Goal: Transaction & Acquisition: Purchase product/service

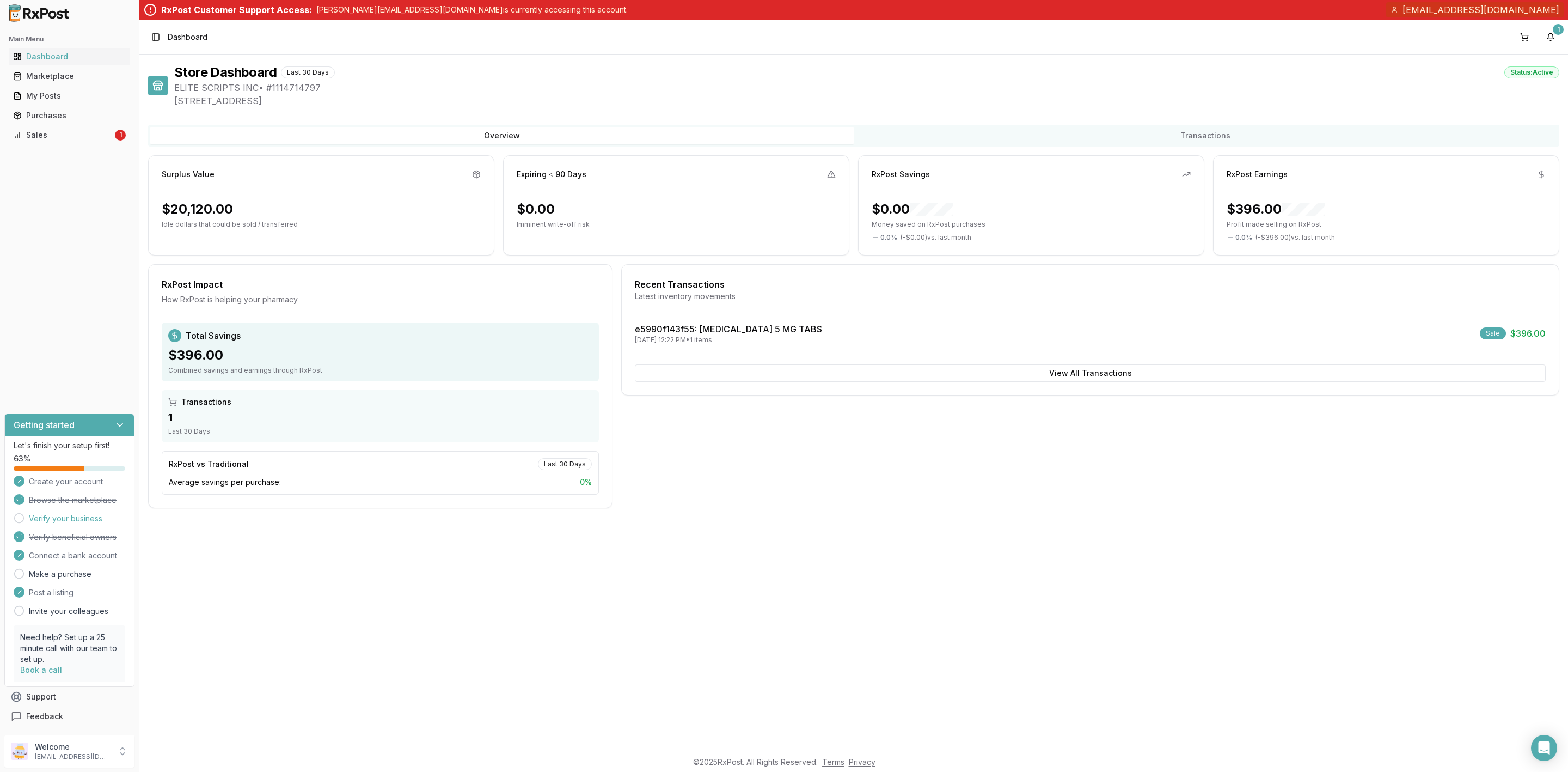
click at [70, 516] on link "Verify your business" at bounding box center [65, 518] width 73 height 10
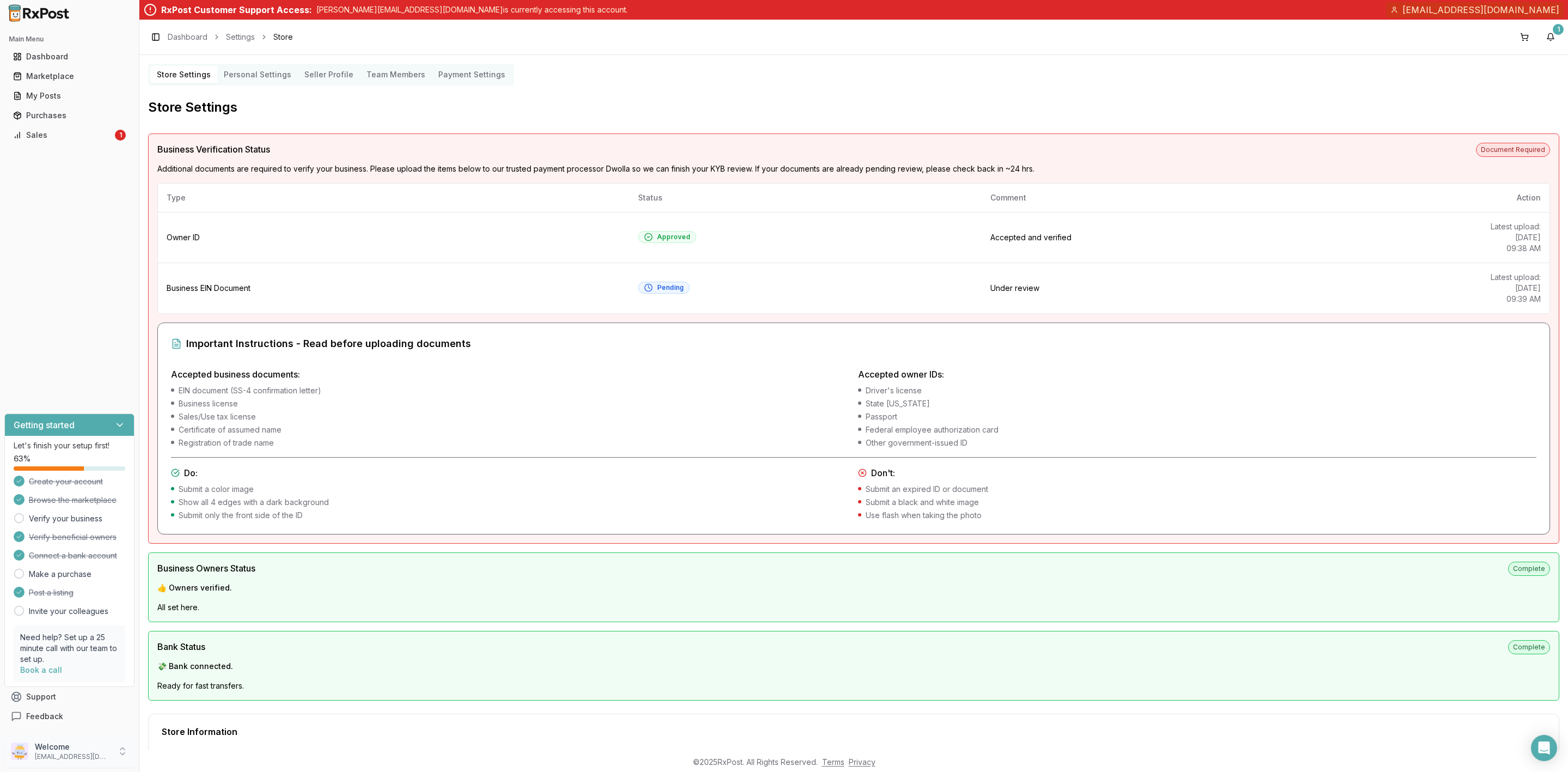
click at [35, 760] on p "elitescripts13808@gmail.com" at bounding box center [73, 756] width 76 height 9
click at [194, 759] on span "Sign Out" at bounding box center [197, 753] width 103 height 10
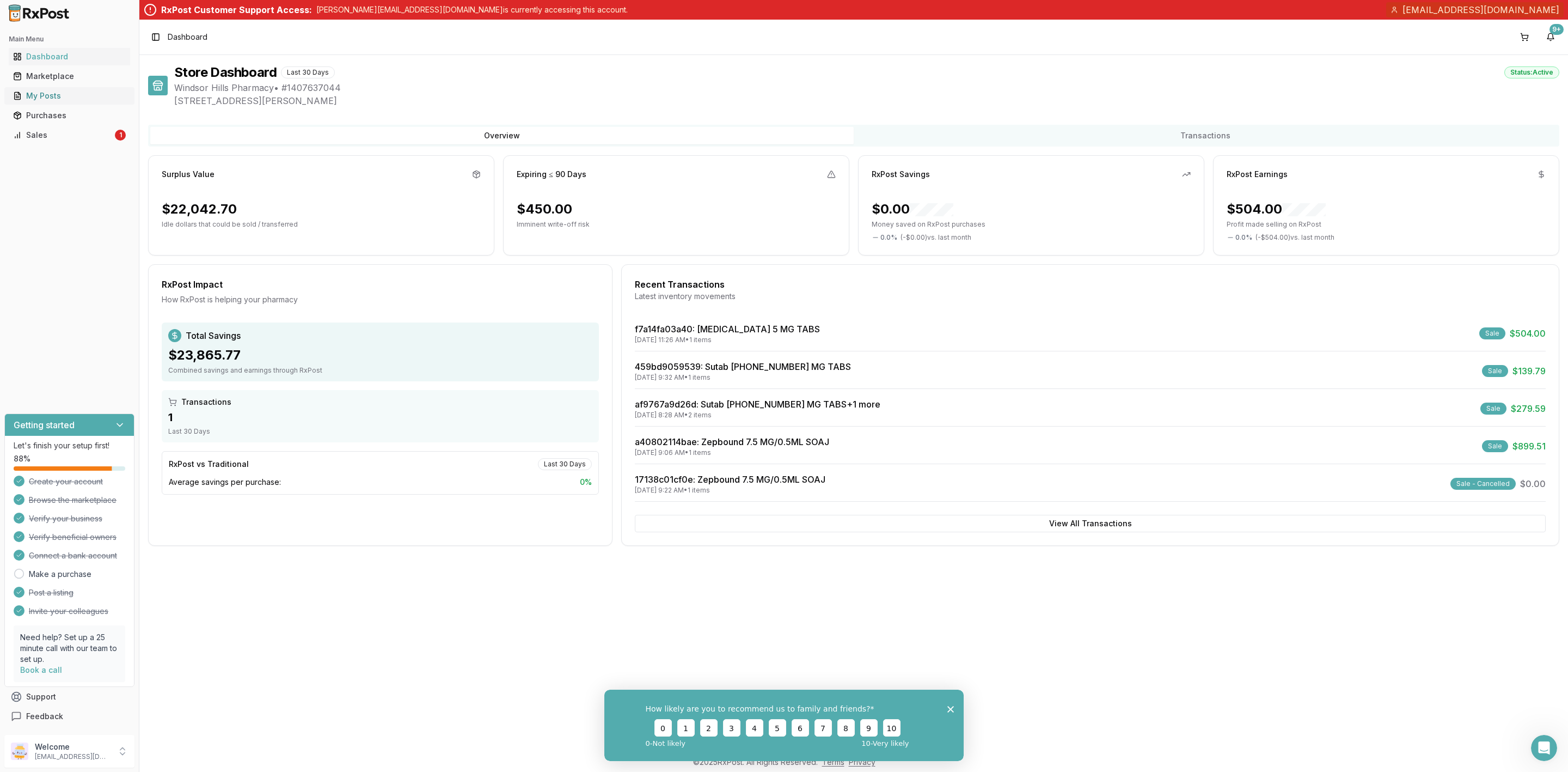
click at [82, 97] on div "My Posts" at bounding box center [69, 95] width 113 height 10
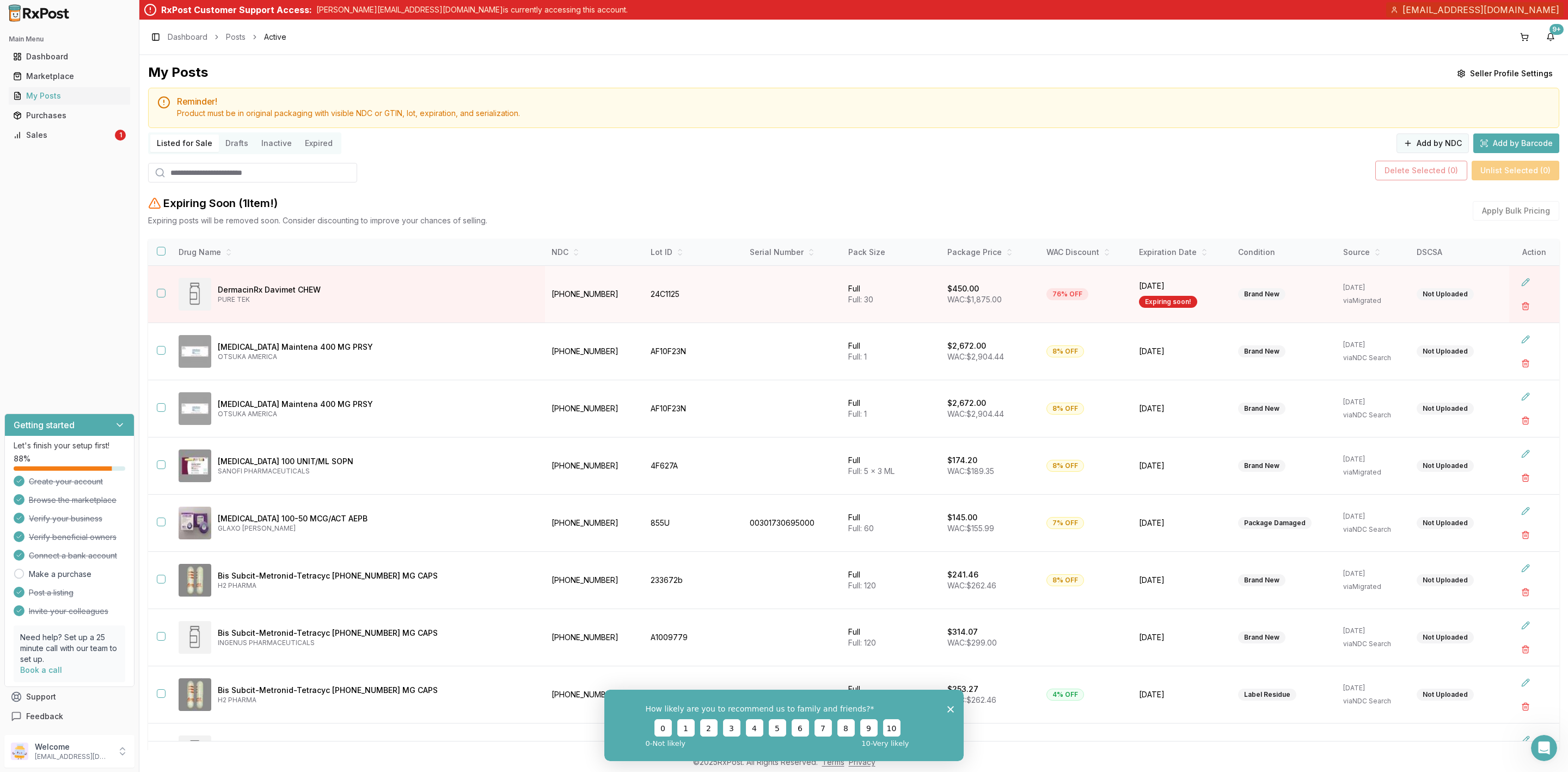
click at [1446, 144] on button "Add by NDC" at bounding box center [1432, 143] width 72 height 20
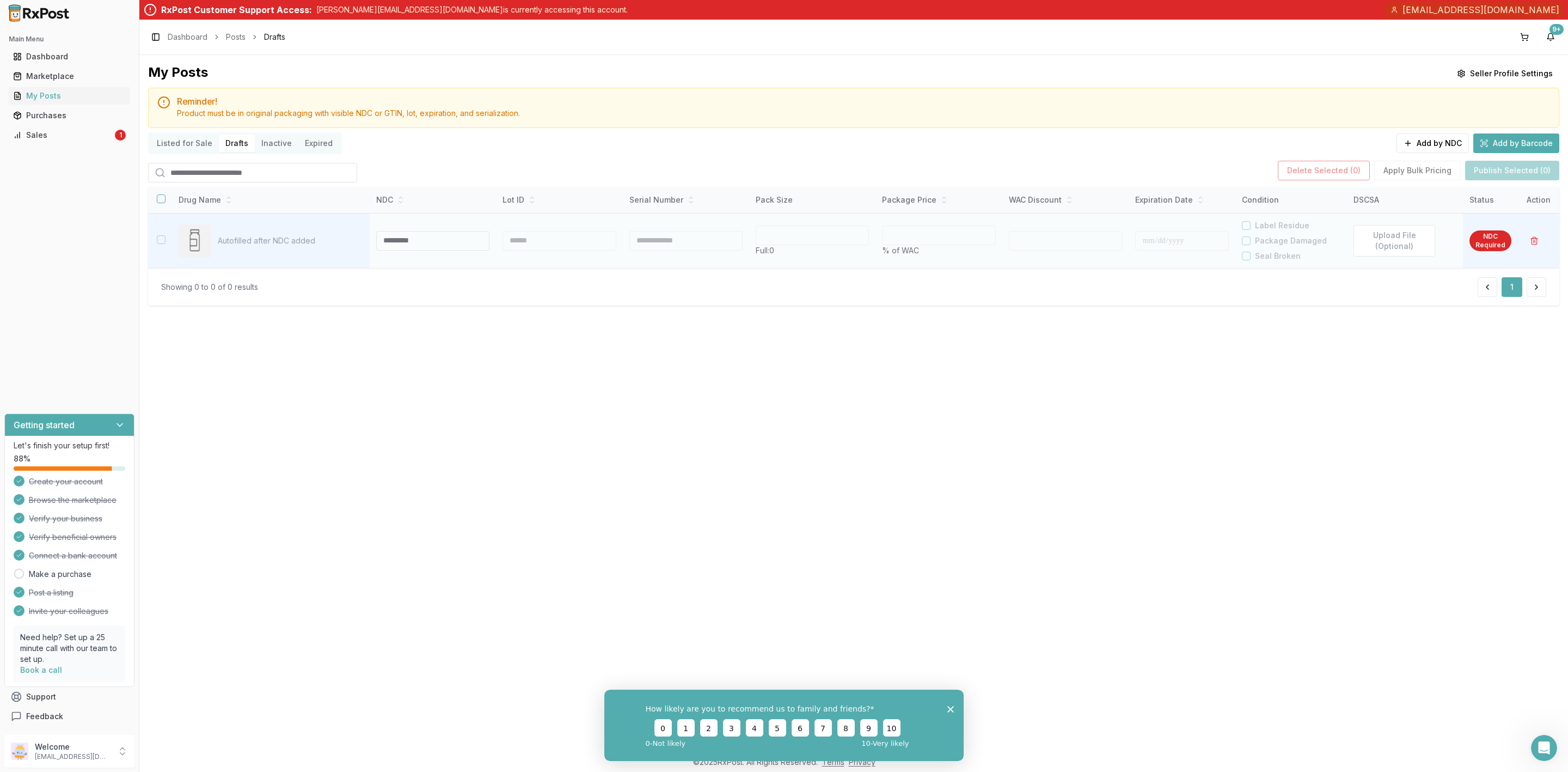
click at [439, 242] on input at bounding box center [432, 240] width 113 height 20
click at [516, 251] on div at bounding box center [558, 240] width 113 height 20
type input "**********"
type input "**"
type input "*"
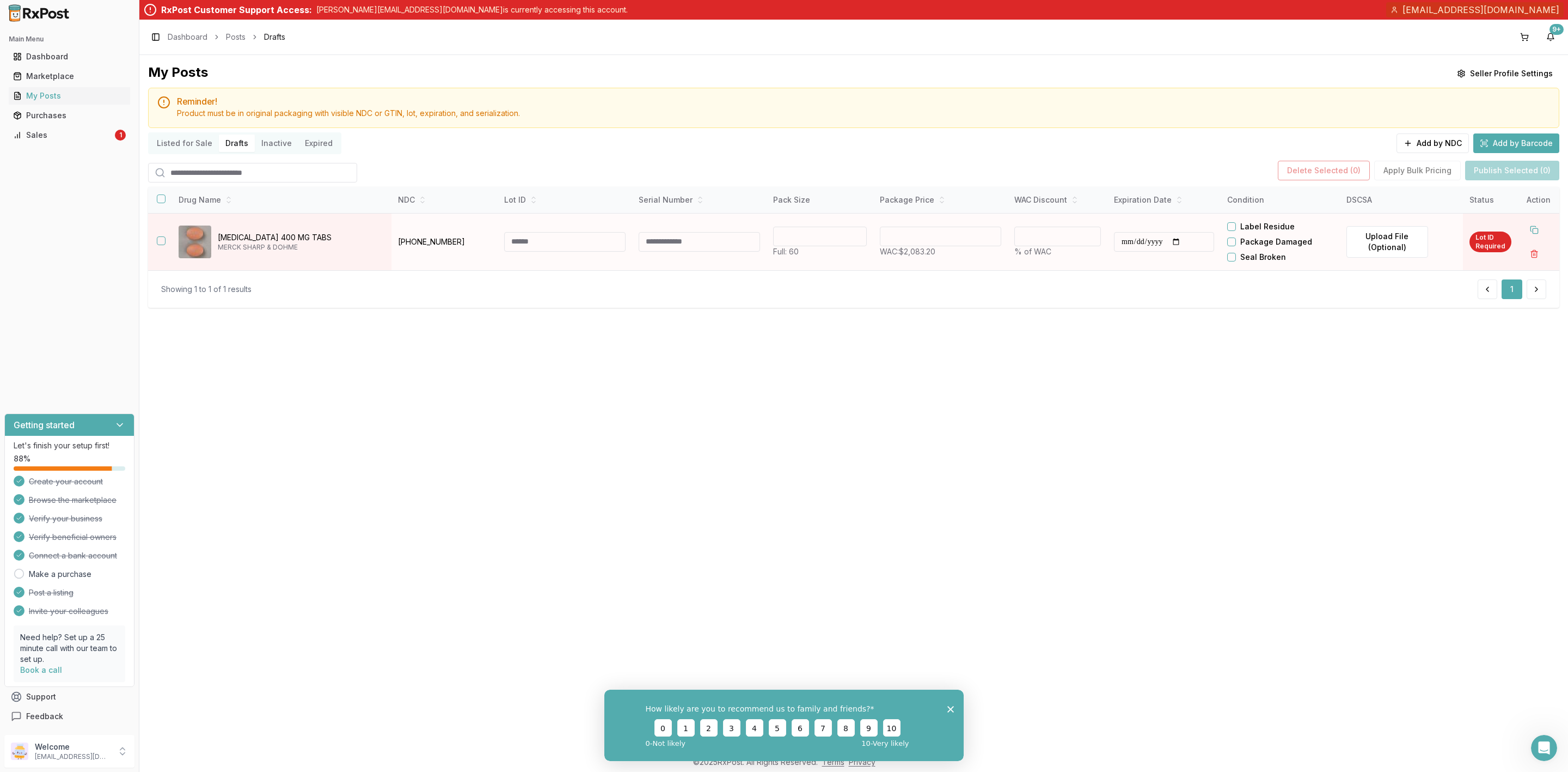
click at [1236, 240] on button "Package Damaged" at bounding box center [1231, 241] width 9 height 9
click at [1236, 229] on button "Label Residue" at bounding box center [1231, 226] width 9 height 9
click at [520, 244] on input at bounding box center [565, 241] width 121 height 20
type input "*******"
click at [1146, 240] on input "**********" at bounding box center [1168, 241] width 101 height 20
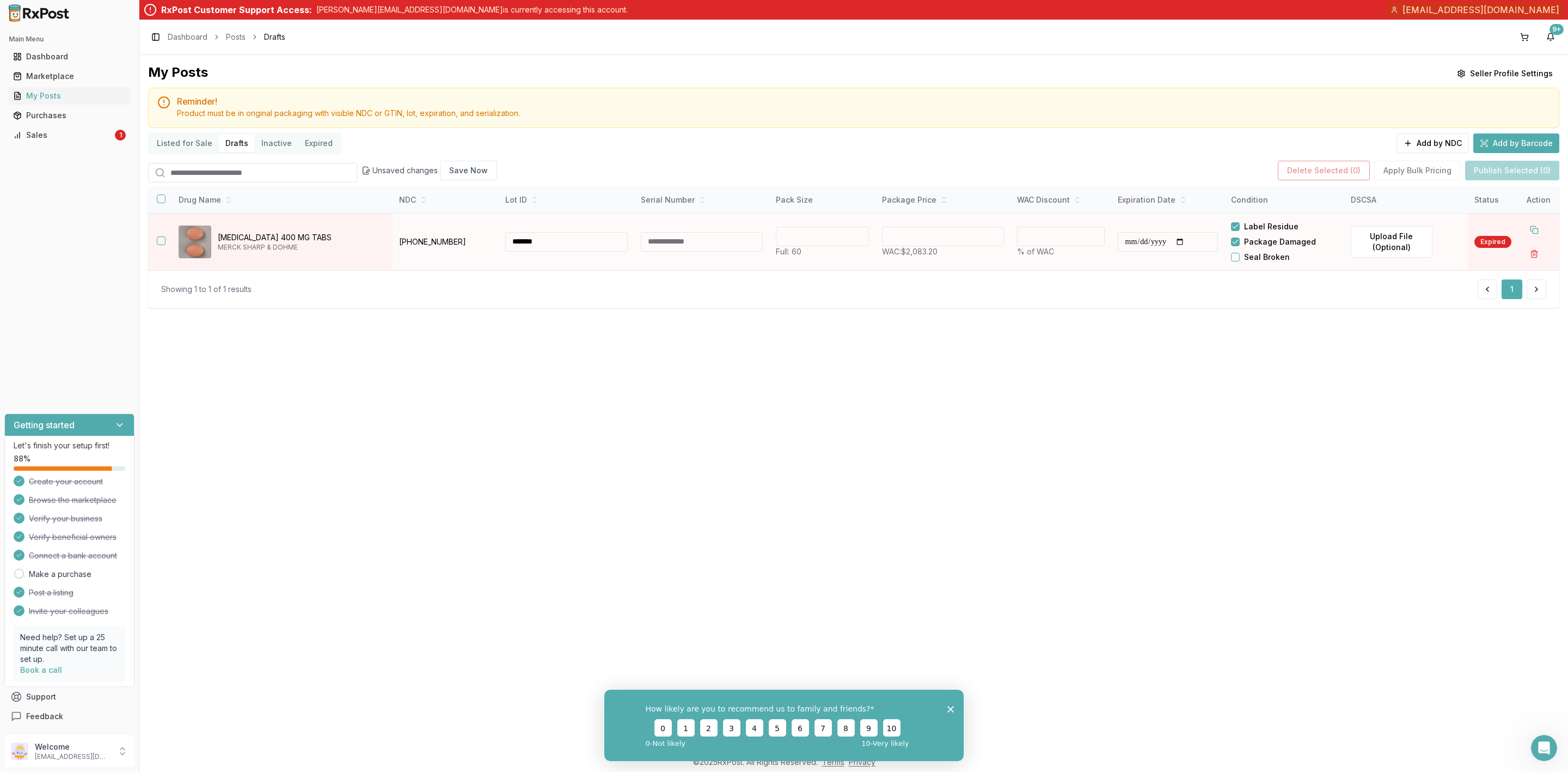
type input "**********"
click at [52, 753] on p "windsorhillsrx@gmail.com" at bounding box center [73, 756] width 76 height 9
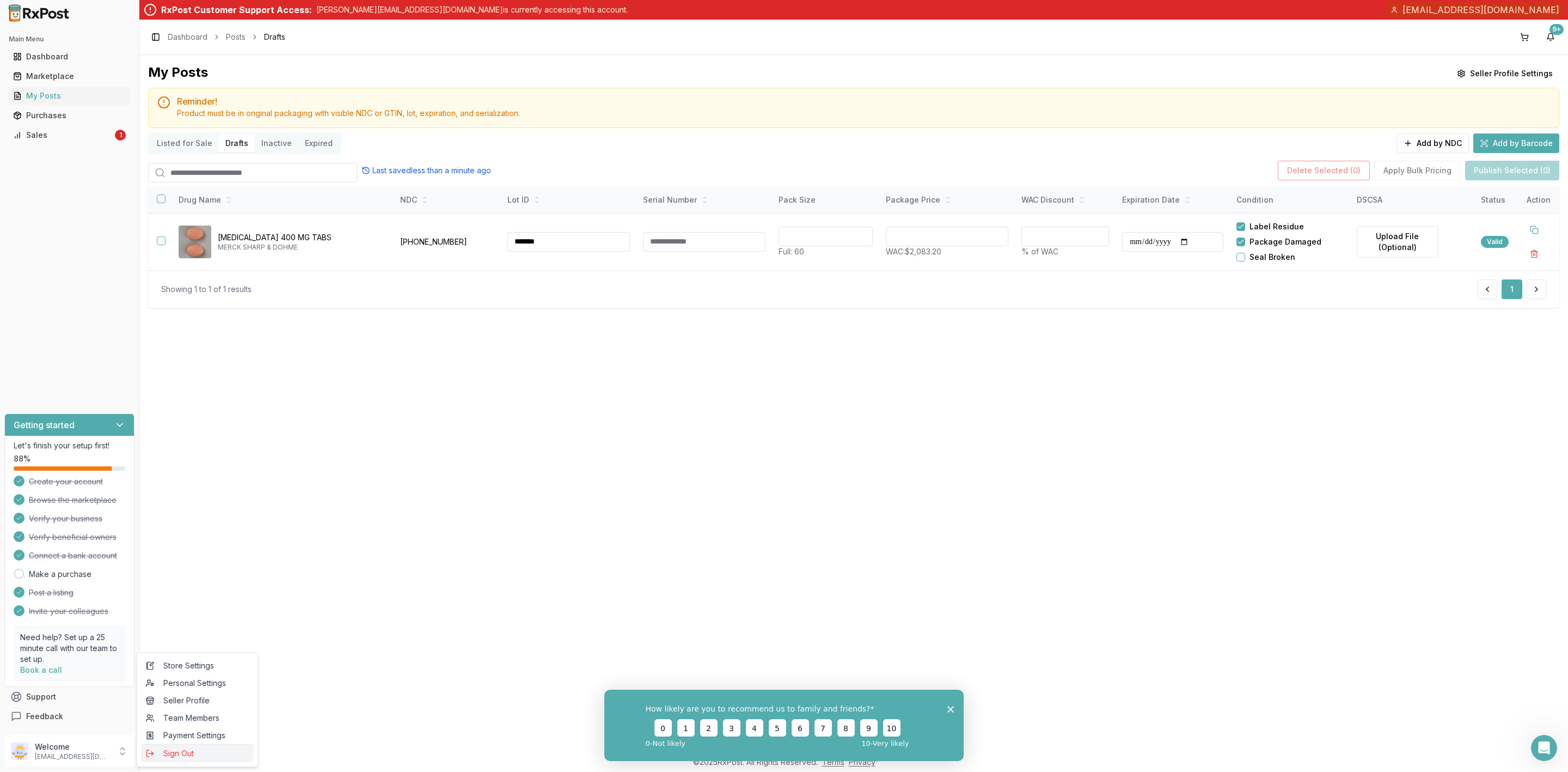
click at [162, 756] on span "Sign Out" at bounding box center [197, 753] width 103 height 10
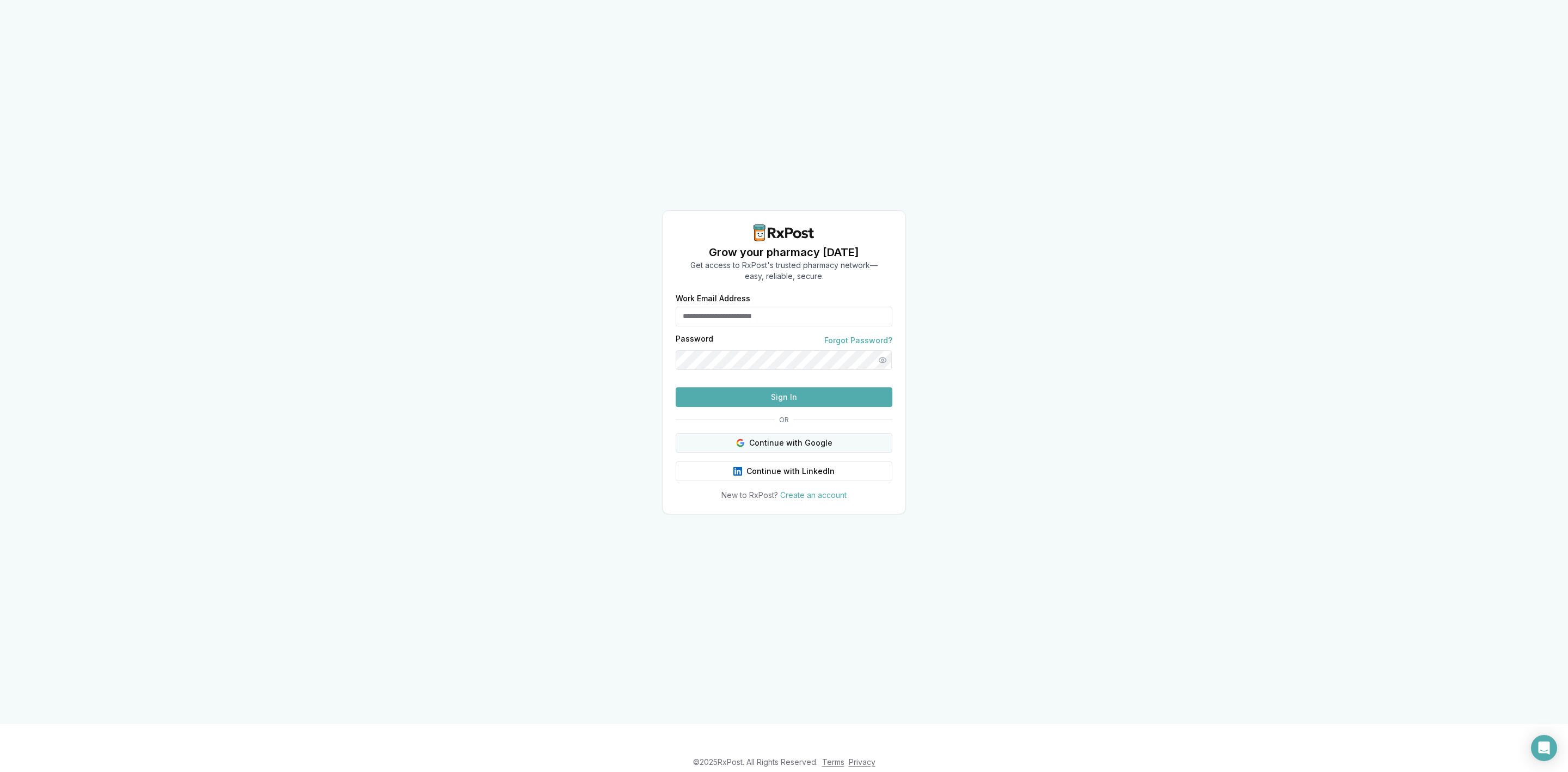
type input "**********"
click at [826, 453] on button "Continue with Google" at bounding box center [784, 442] width 216 height 20
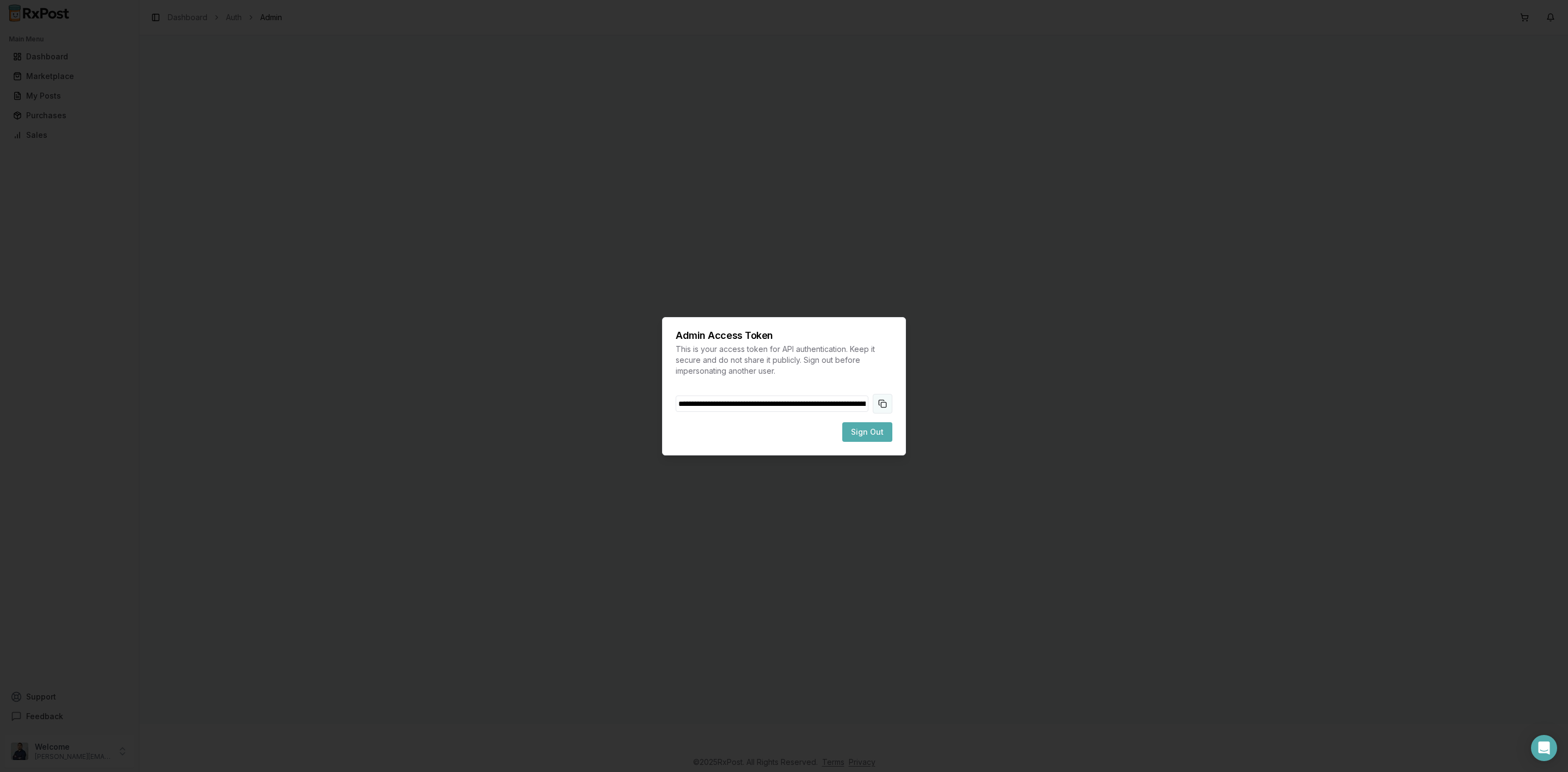
click at [882, 398] on button "Copy token to clipboard" at bounding box center [882, 404] width 20 height 20
click at [872, 436] on span "Sign Out" at bounding box center [868, 431] width 32 height 10
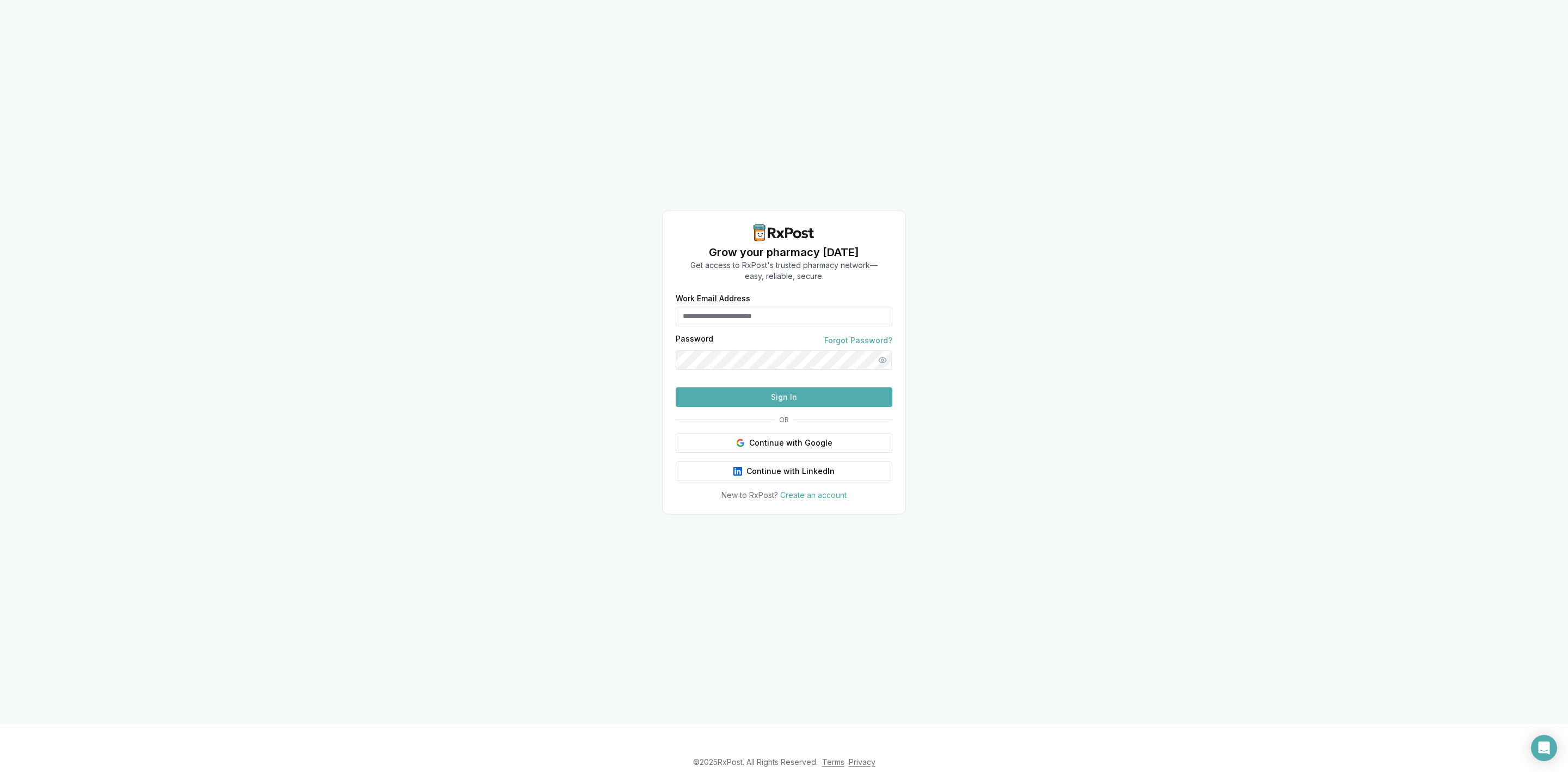
type input "**********"
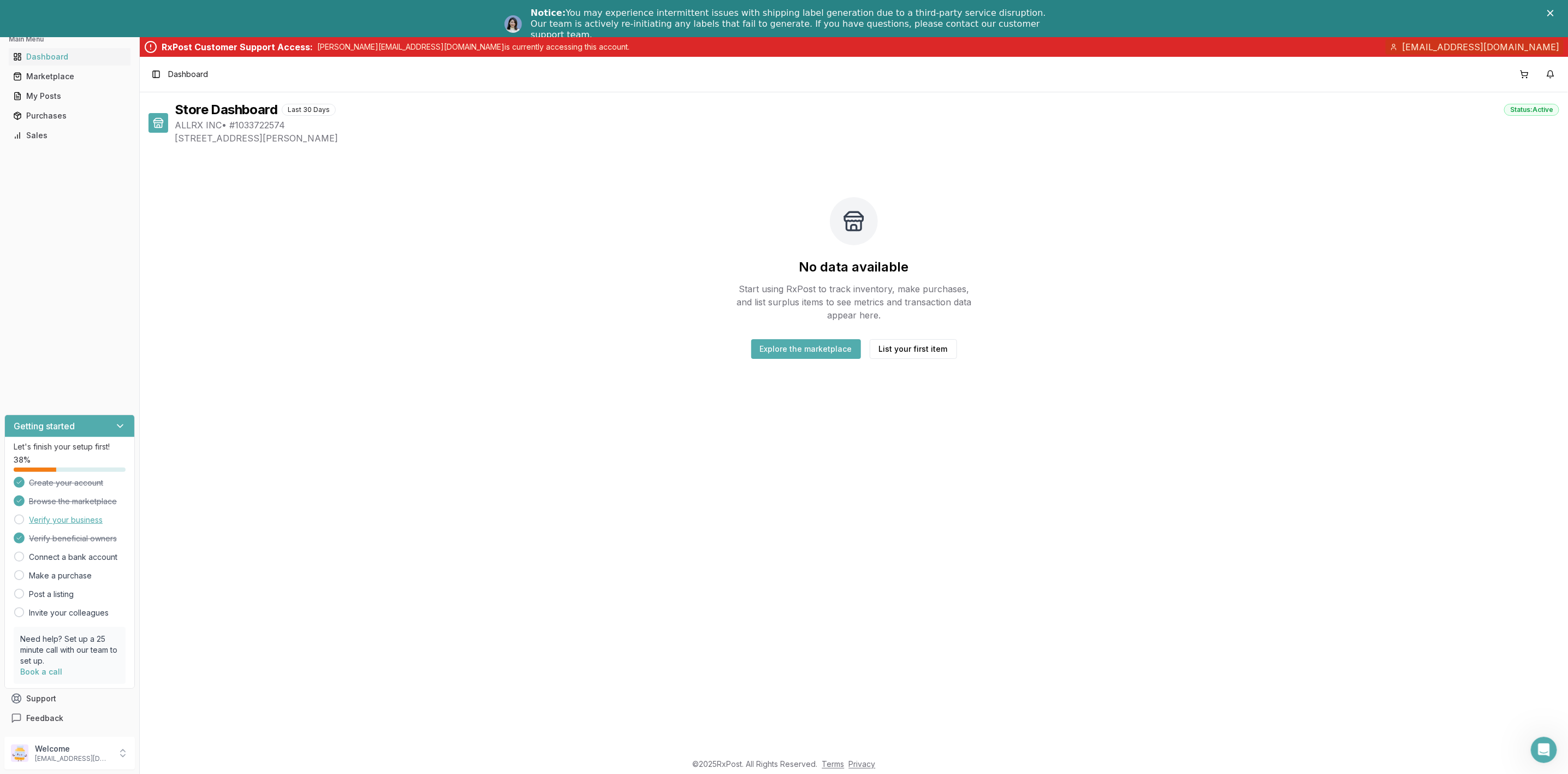
click at [70, 519] on link "Verify your business" at bounding box center [65, 519] width 73 height 10
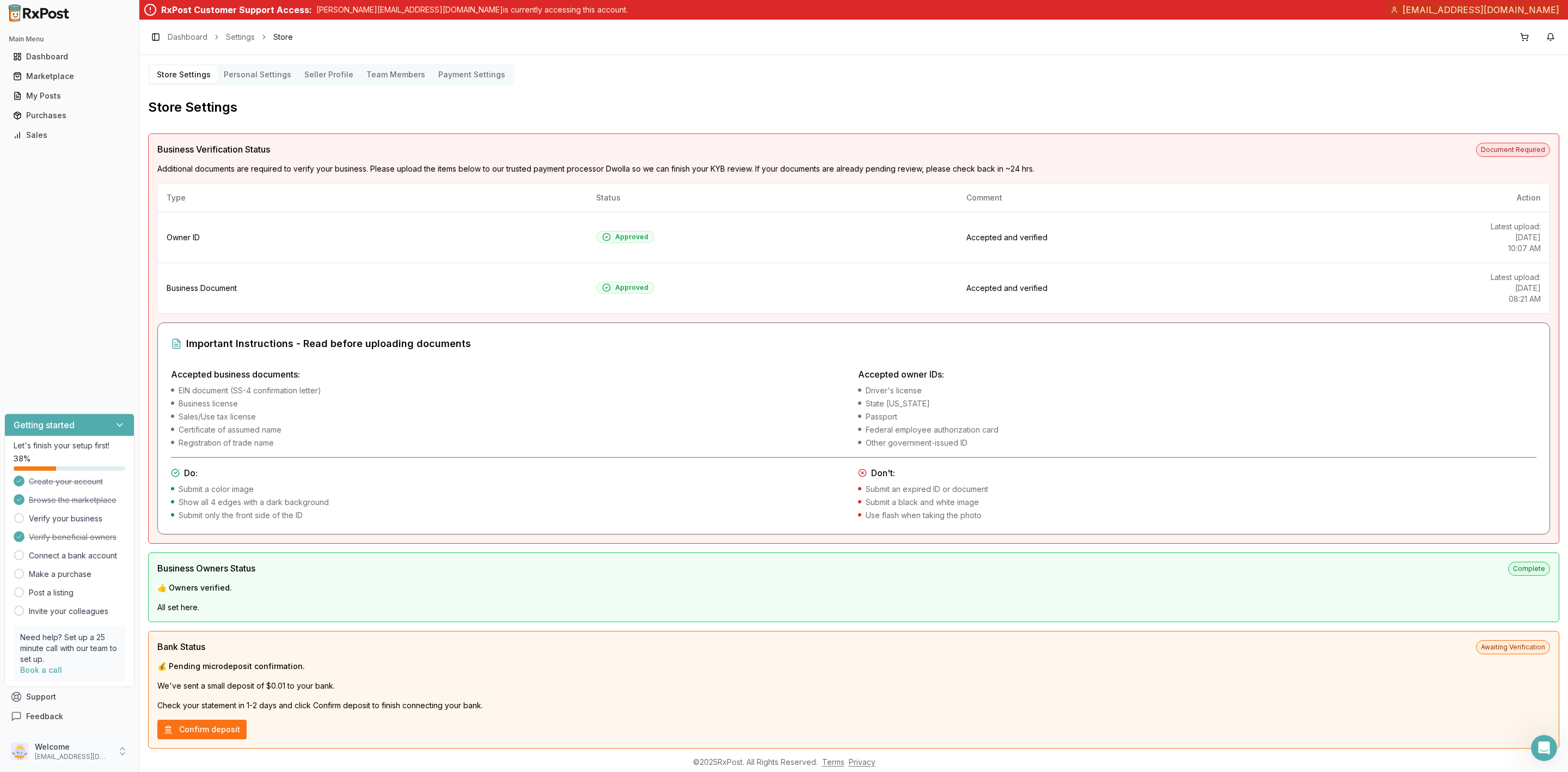
drag, startPoint x: 70, startPoint y: 756, endPoint x: 83, endPoint y: 754, distance: 13.2
click at [71, 756] on p "allrxpharmaordering@gmail.com" at bounding box center [73, 756] width 76 height 9
click at [163, 746] on button "Sign Out" at bounding box center [197, 753] width 112 height 18
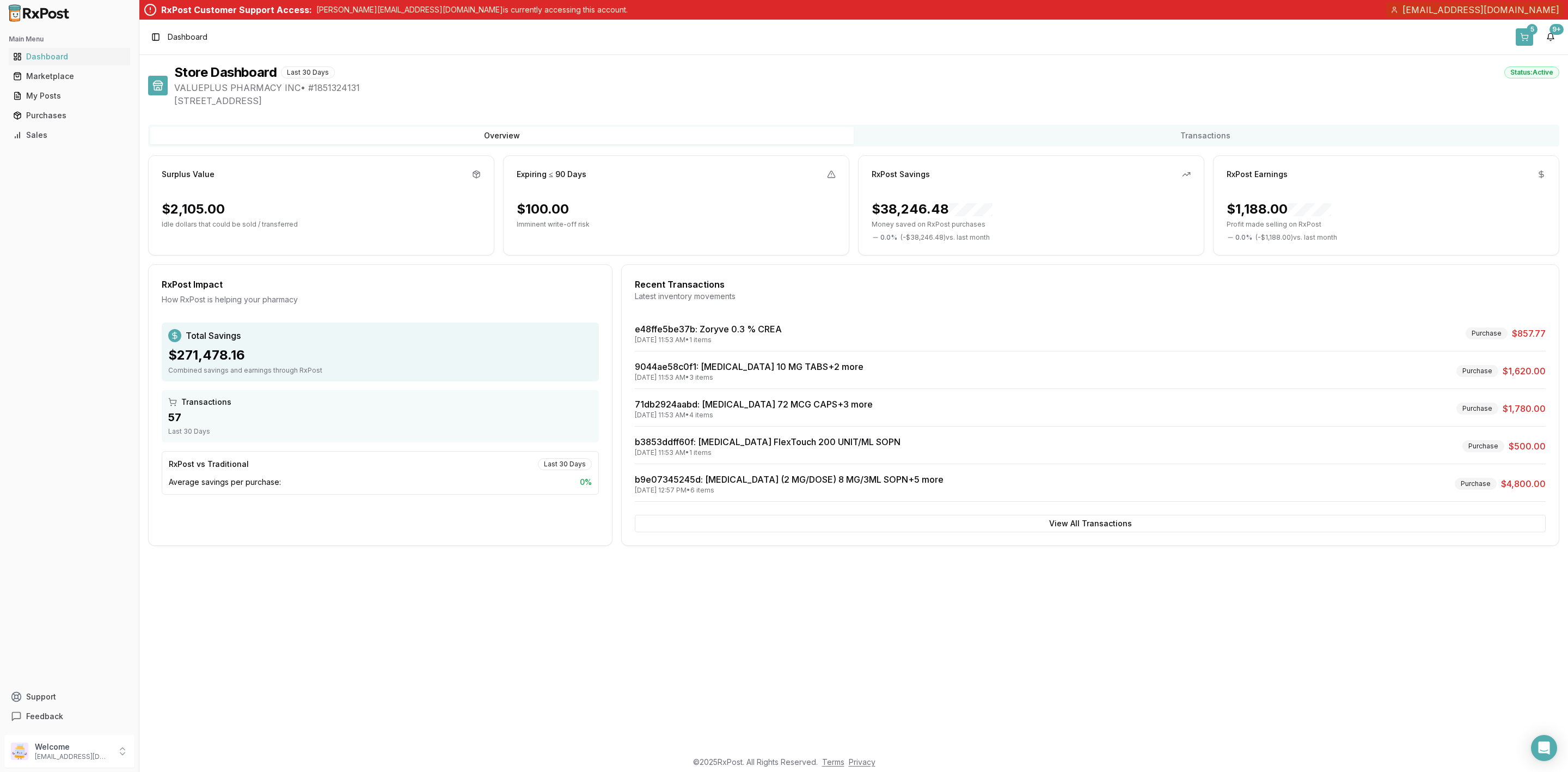
click at [1528, 32] on div "5" at bounding box center [1531, 28] width 10 height 10
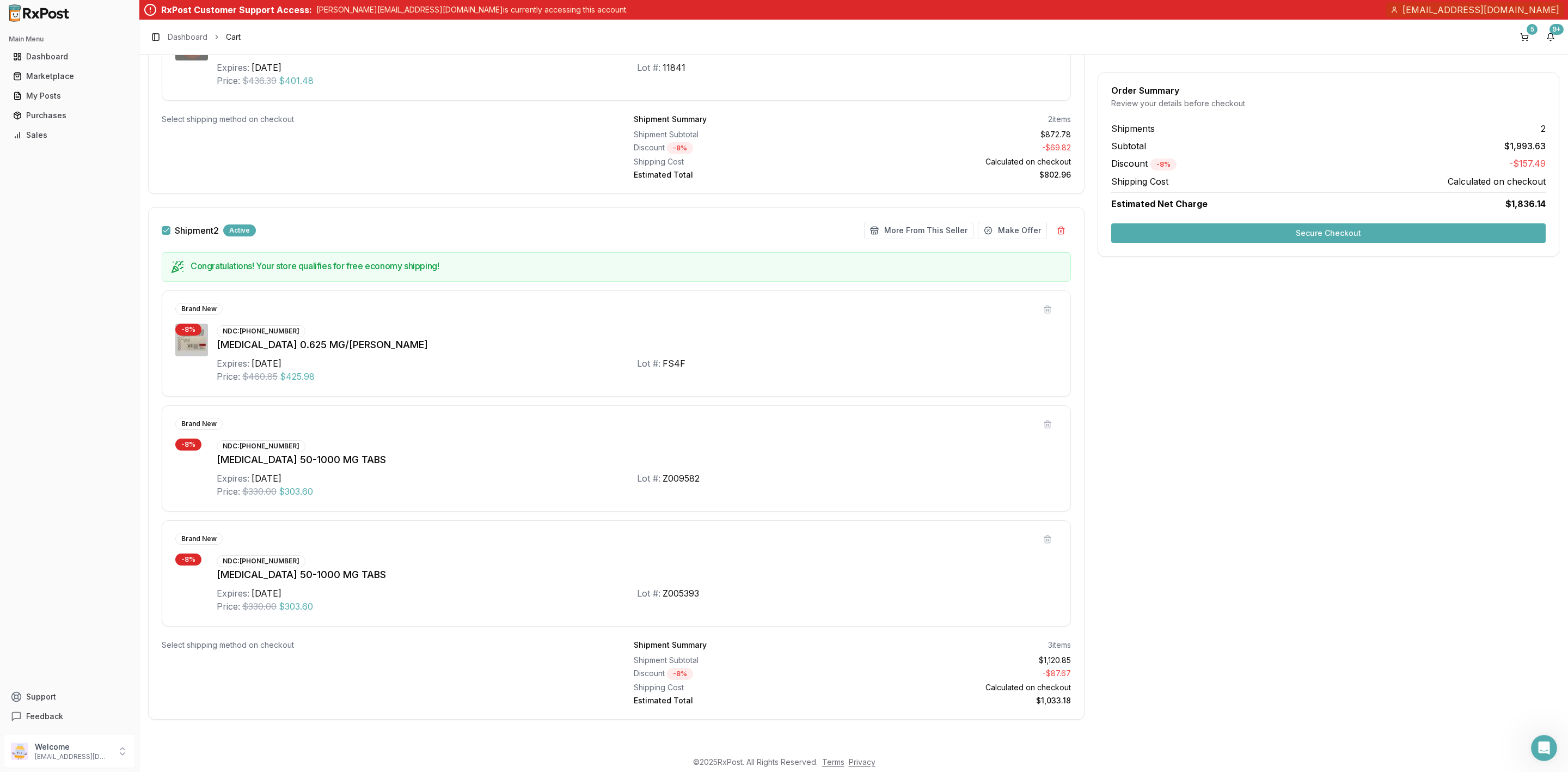
scroll to position [413, 0]
click at [1044, 311] on button at bounding box center [1047, 309] width 20 height 20
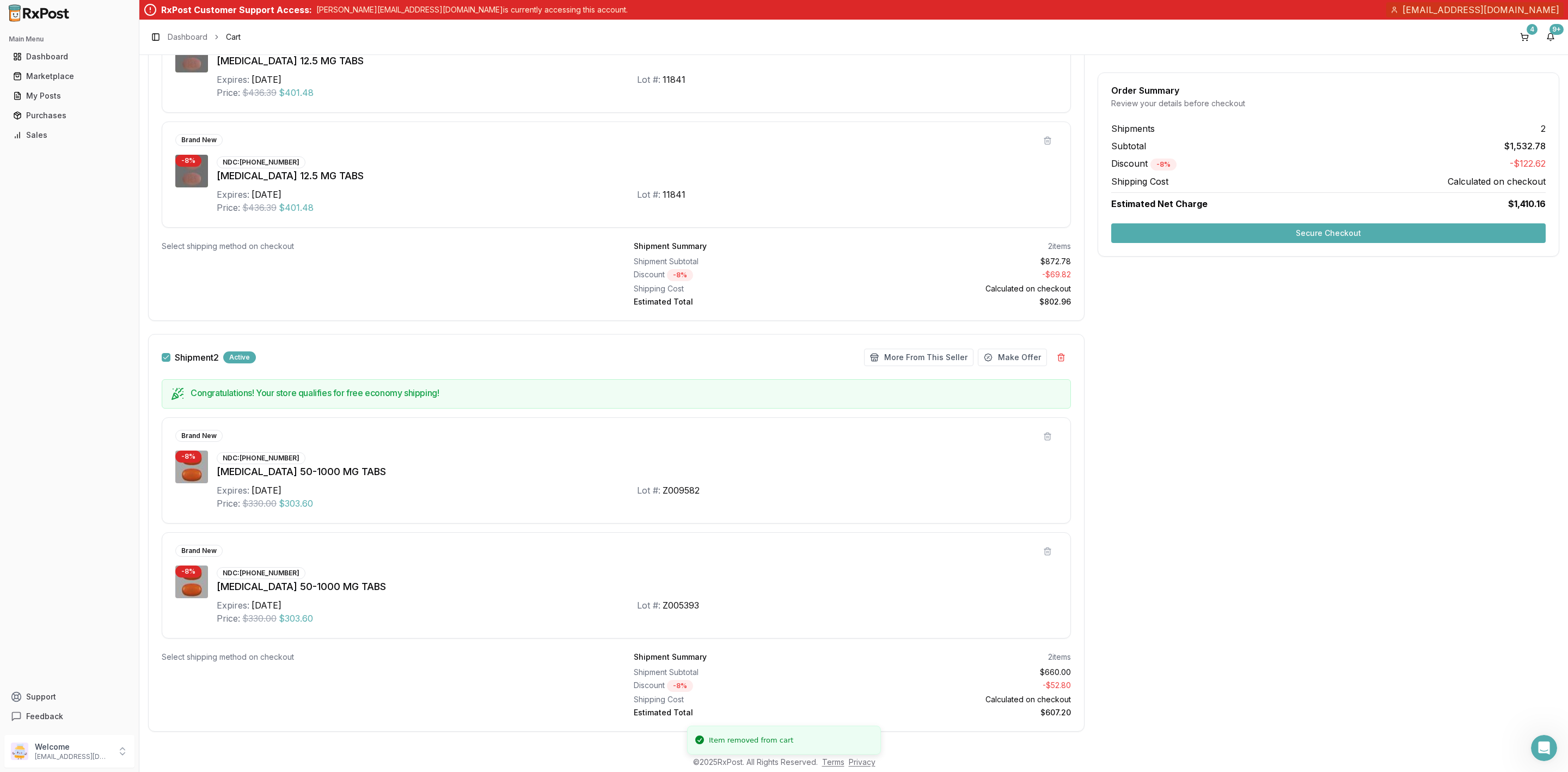
scroll to position [298, 0]
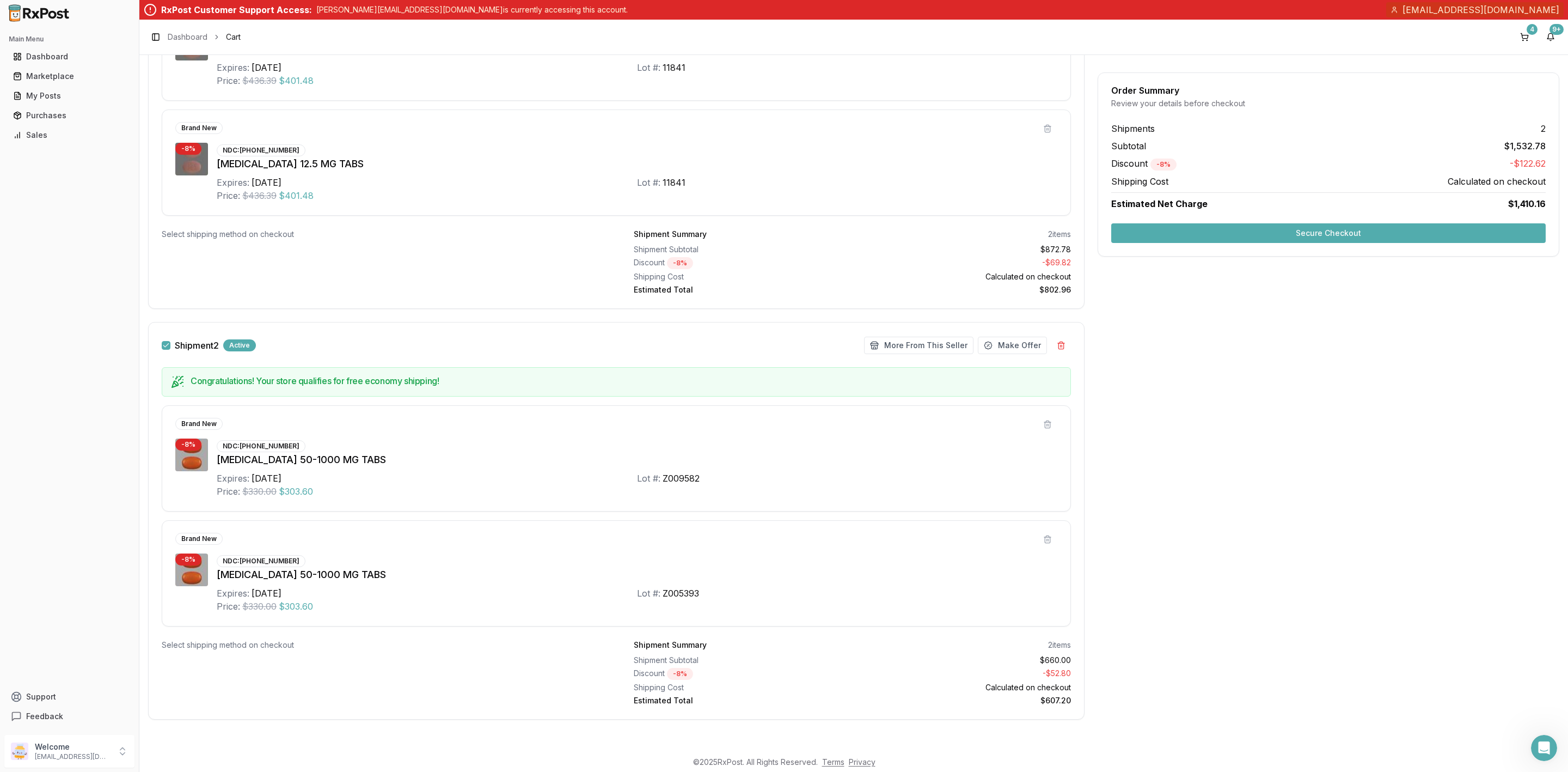
click at [1292, 234] on button "Secure Checkout" at bounding box center [1329, 233] width 435 height 20
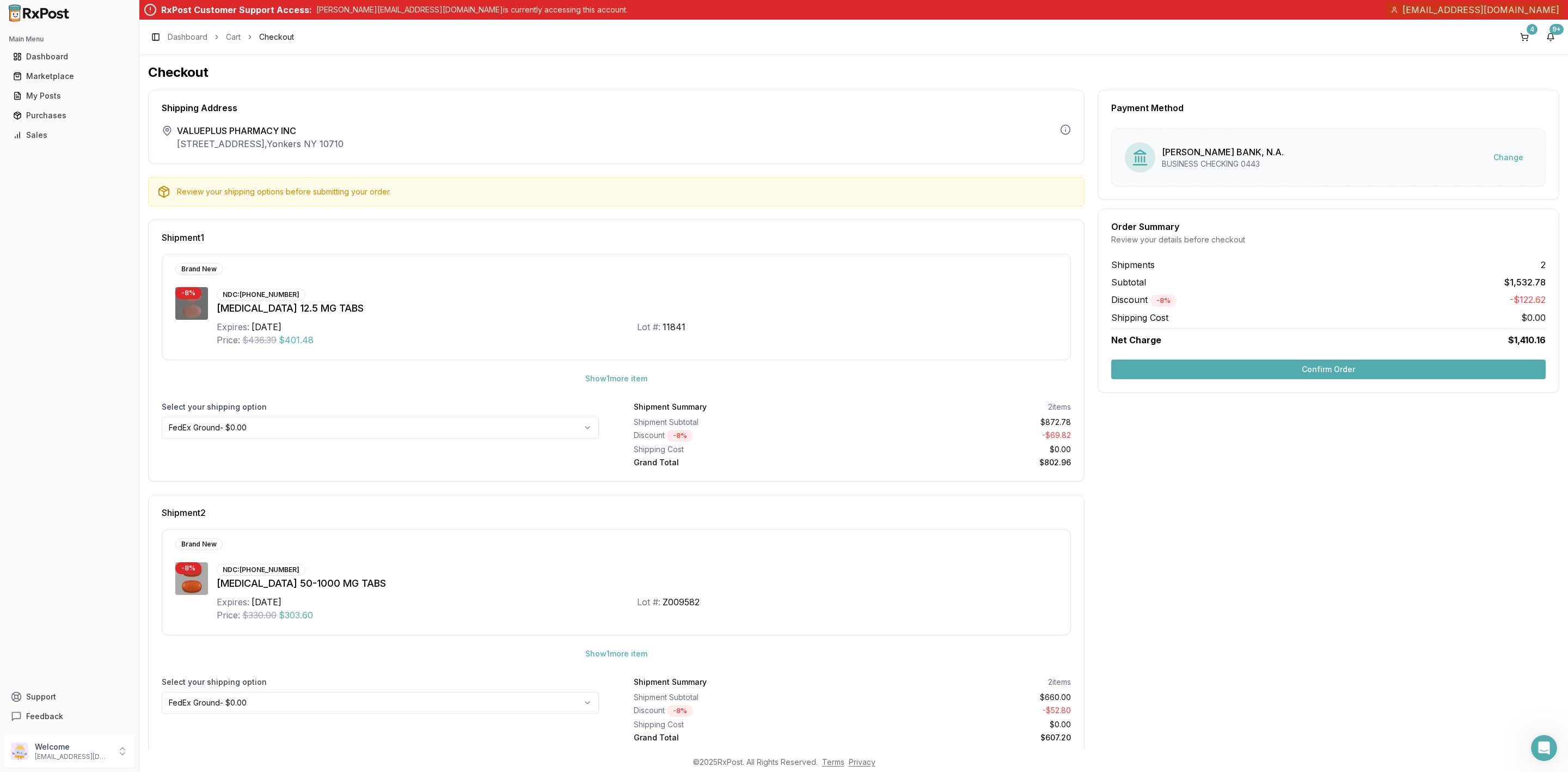
click at [1237, 376] on button "Confirm Order" at bounding box center [1329, 369] width 435 height 20
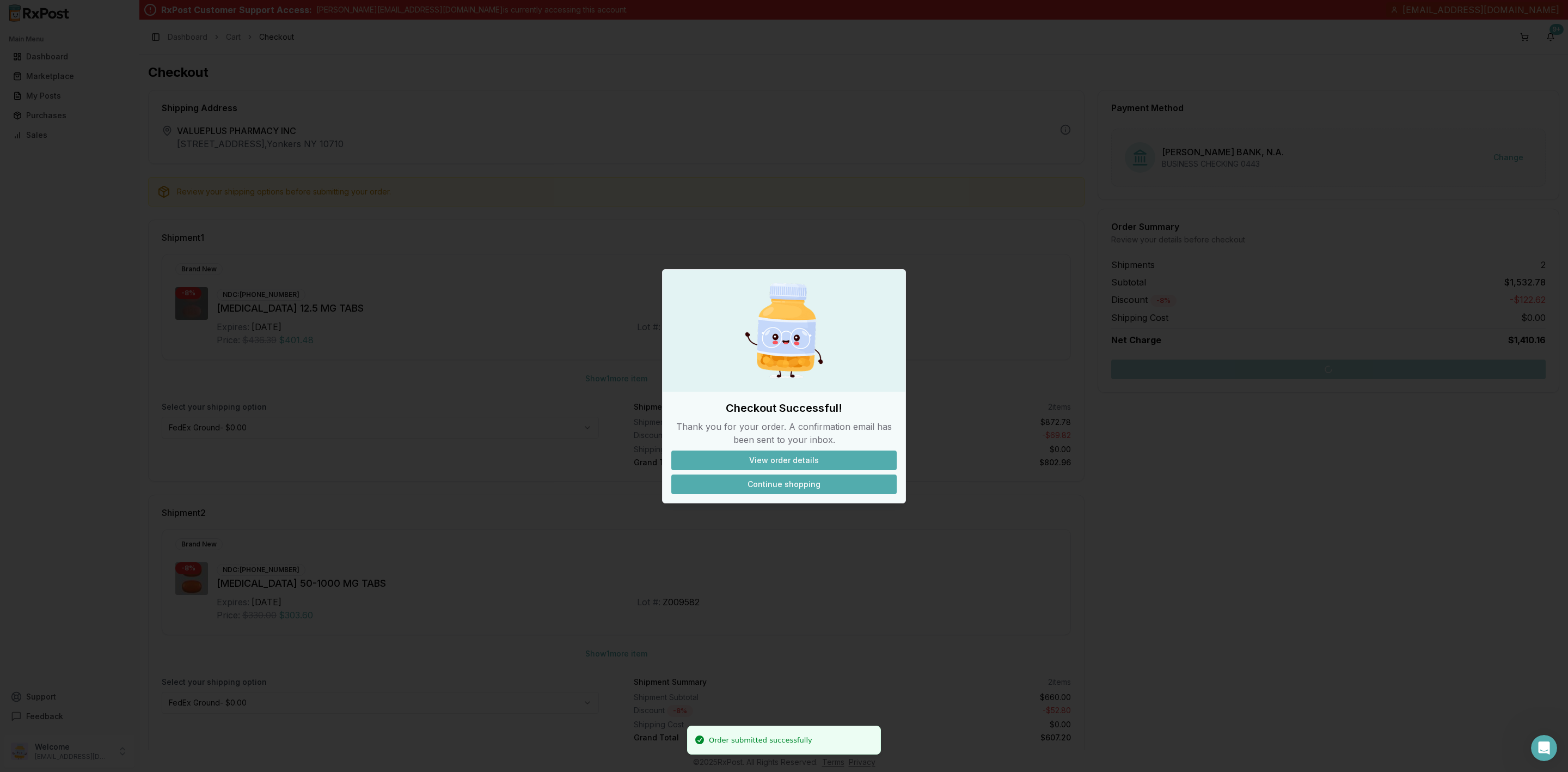
click at [778, 486] on button "Continue shopping" at bounding box center [783, 484] width 225 height 20
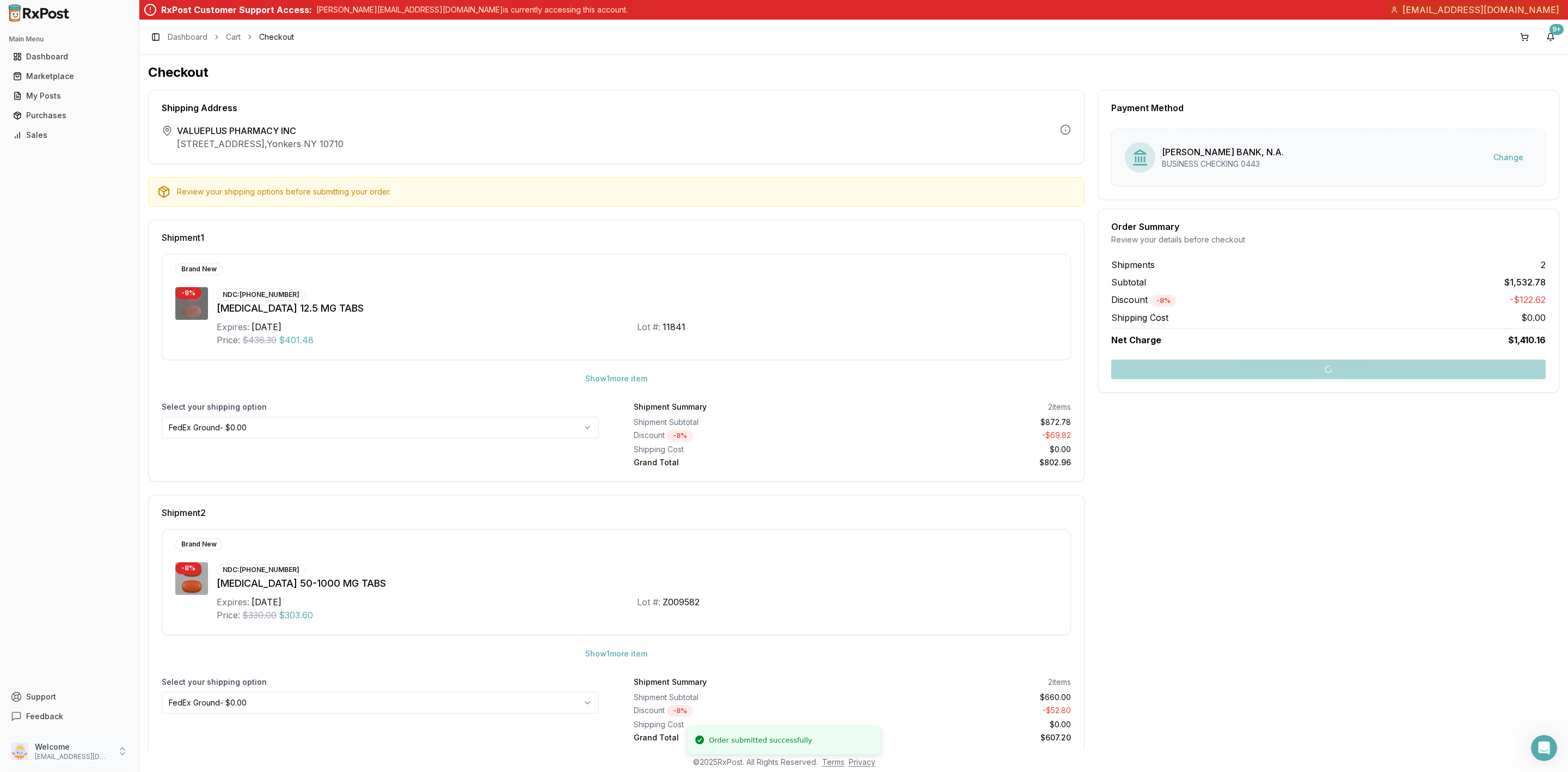
click at [58, 763] on div "Welcome info@valuepluspharmacy.net" at bounding box center [69, 751] width 130 height 32
click at [192, 753] on span "Sign Out" at bounding box center [197, 753] width 103 height 10
